Goal: Browse casually: Explore the website without a specific task or goal

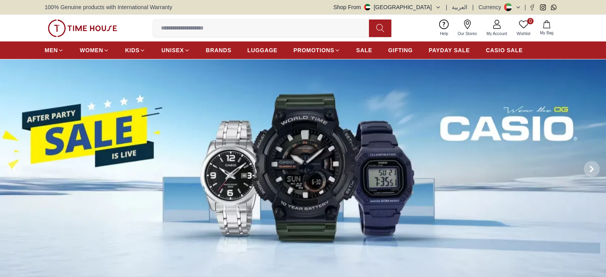
click at [172, 128] on img at bounding box center [303, 169] width 606 height 220
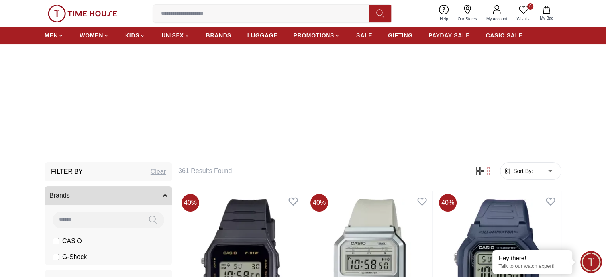
scroll to position [80, 0]
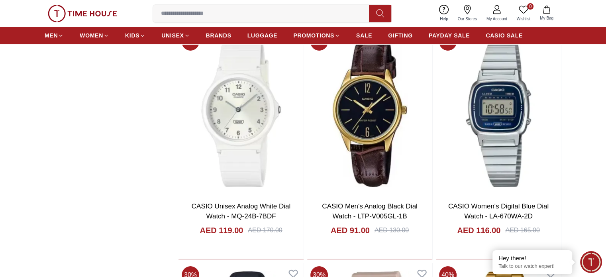
scroll to position [3106, 0]
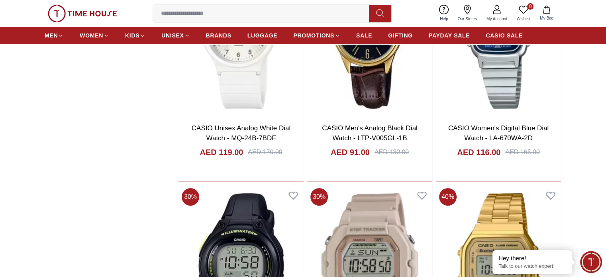
scroll to position [3185, 0]
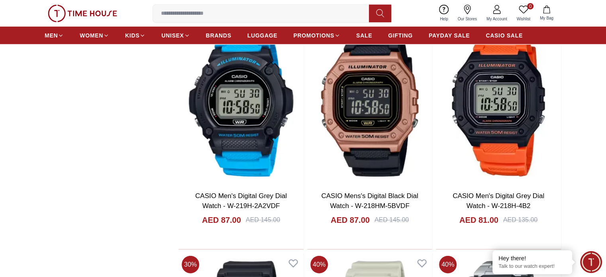
scroll to position [5176, 0]
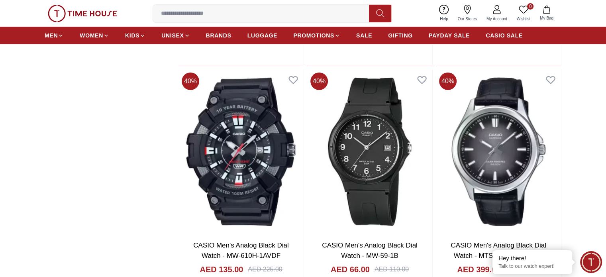
scroll to position [5853, 0]
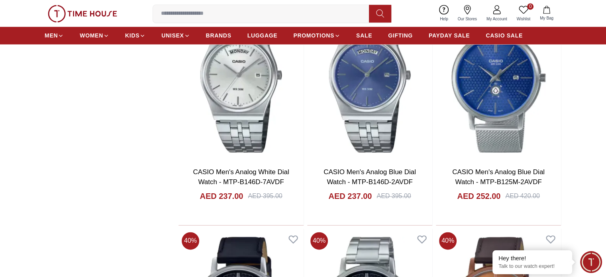
scroll to position [7403, 0]
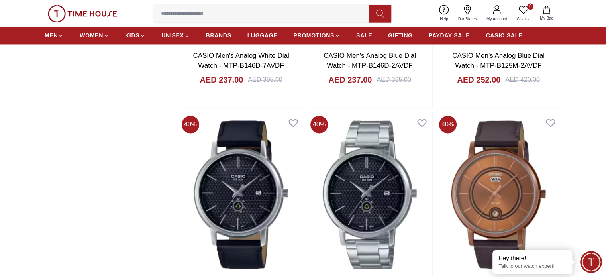
scroll to position [8410, 0]
